Goal: Find specific fact: Find specific fact

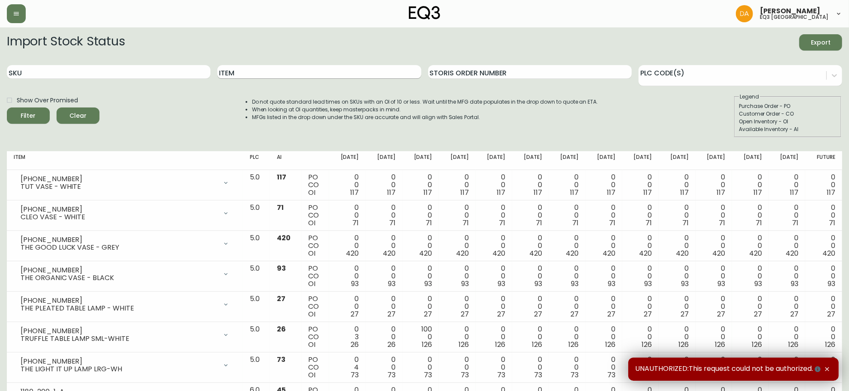
click at [256, 71] on input "Item" at bounding box center [318, 72] width 203 height 14
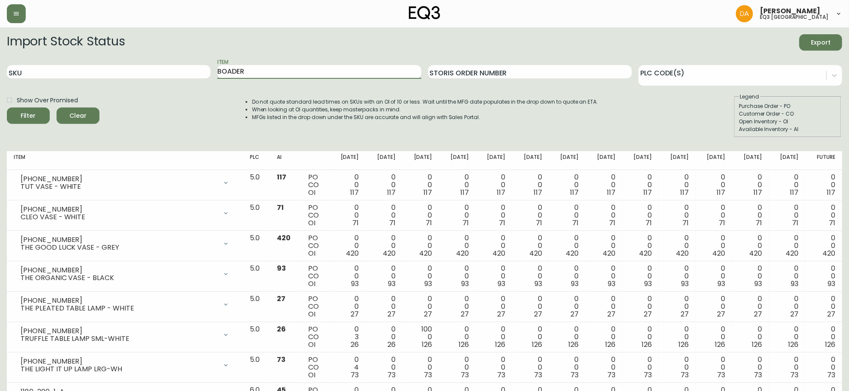
click at [7, 108] on button "Filter" at bounding box center [28, 116] width 43 height 16
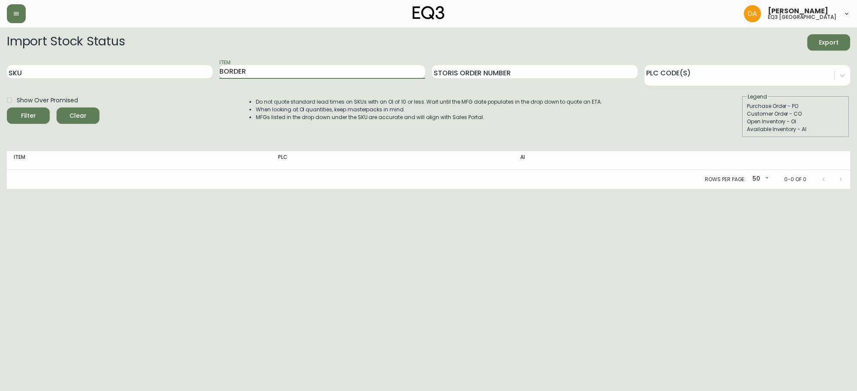
type input "BORDER"
click at [7, 108] on button "Filter" at bounding box center [28, 116] width 43 height 16
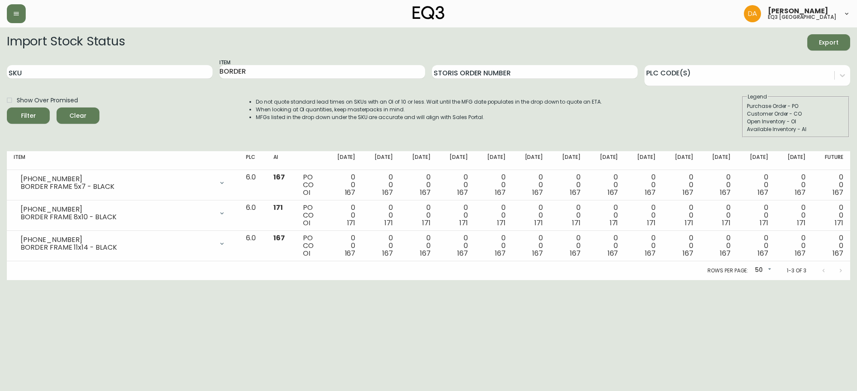
click at [44, 280] on html "[PERSON_NAME] eq3 calgary Import Stock Status Export SKU Item BORDER Storis Ord…" at bounding box center [428, 140] width 857 height 280
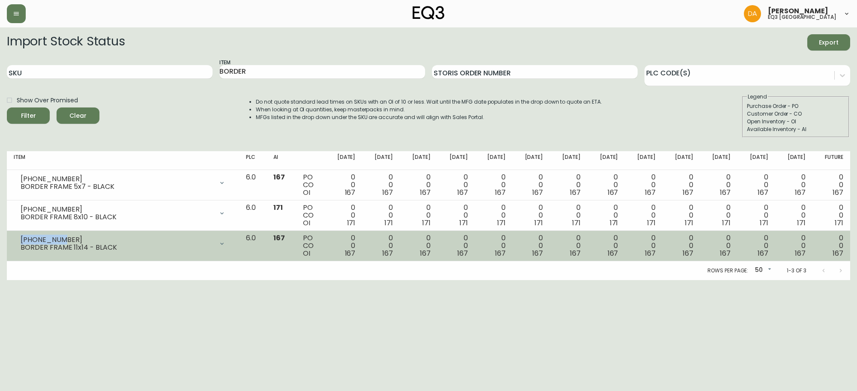
drag, startPoint x: 58, startPoint y: 237, endPoint x: 21, endPoint y: 238, distance: 37.7
click at [21, 238] on div "[PHONE_NUMBER]" at bounding box center [117, 240] width 193 height 8
copy div "[PHONE_NUMBER]"
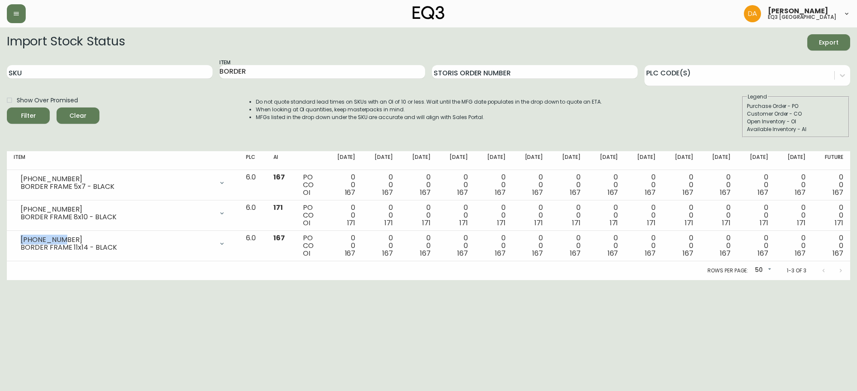
click at [155, 280] on html "[PERSON_NAME] eq3 calgary Import Stock Status Export SKU Item BORDER Storis Ord…" at bounding box center [428, 140] width 857 height 280
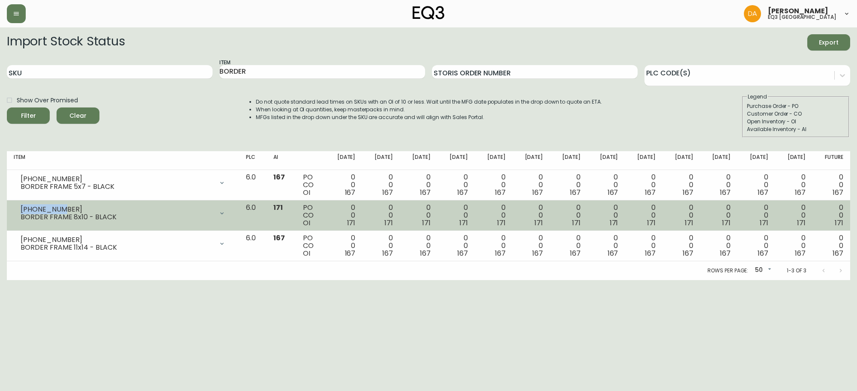
drag, startPoint x: 60, startPoint y: 207, endPoint x: 22, endPoint y: 208, distance: 38.6
click at [22, 208] on div "[PHONE_NUMBER]" at bounding box center [117, 210] width 193 height 8
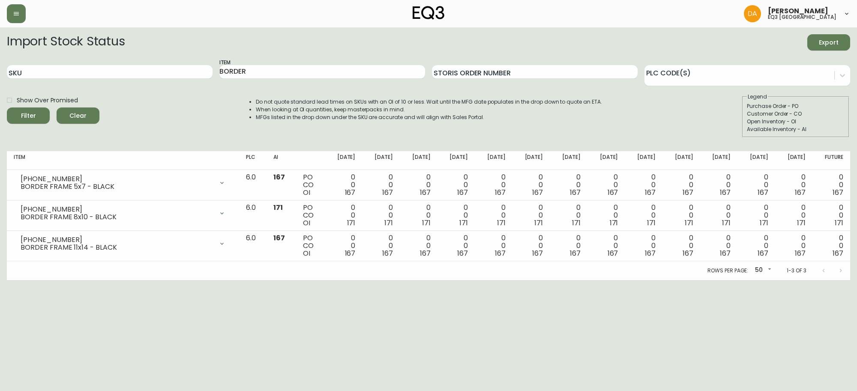
click at [159, 280] on html "[PERSON_NAME] eq3 calgary Import Stock Status Export SKU Item BORDER Storis Ord…" at bounding box center [428, 140] width 857 height 280
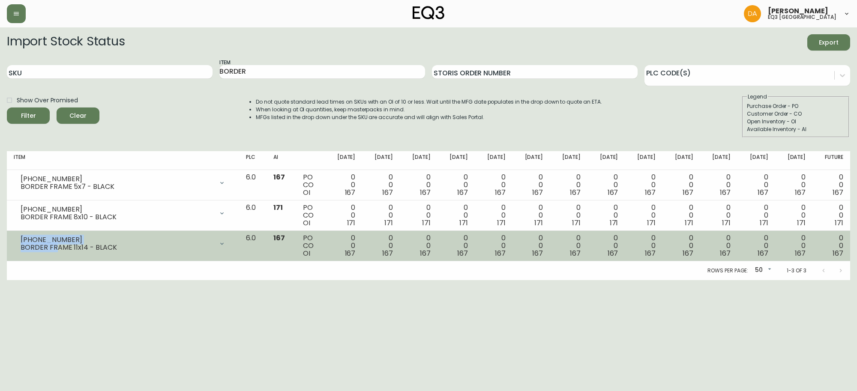
drag, startPoint x: 58, startPoint y: 242, endPoint x: 16, endPoint y: 242, distance: 42.0
click at [16, 242] on div "[PHONE_NUMBER] BORDER FRAME 11x14 - BLACK" at bounding box center [123, 243] width 218 height 19
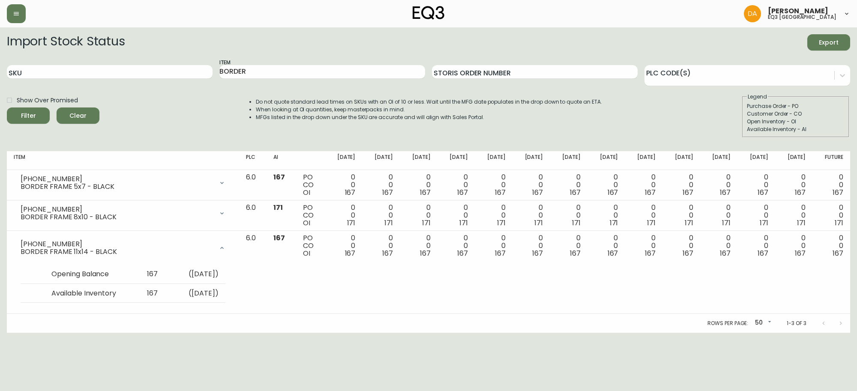
click at [132, 315] on div "Rows per page: 50 50 1-3 of 3" at bounding box center [428, 323] width 843 height 19
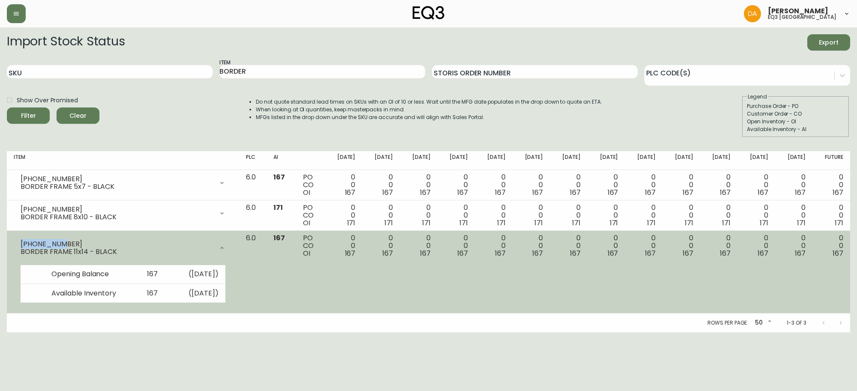
drag, startPoint x: 60, startPoint y: 240, endPoint x: 21, endPoint y: 245, distance: 38.9
click at [21, 245] on div "[PHONE_NUMBER]" at bounding box center [117, 244] width 193 height 8
copy div "[PHONE_NUMBER]"
